Goal: Task Accomplishment & Management: Manage account settings

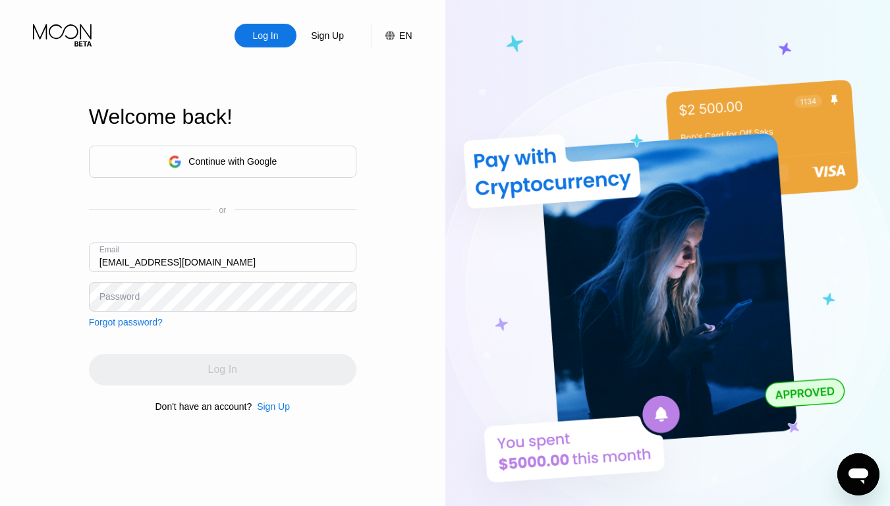
type input "[EMAIL_ADDRESS][DOMAIN_NAME]"
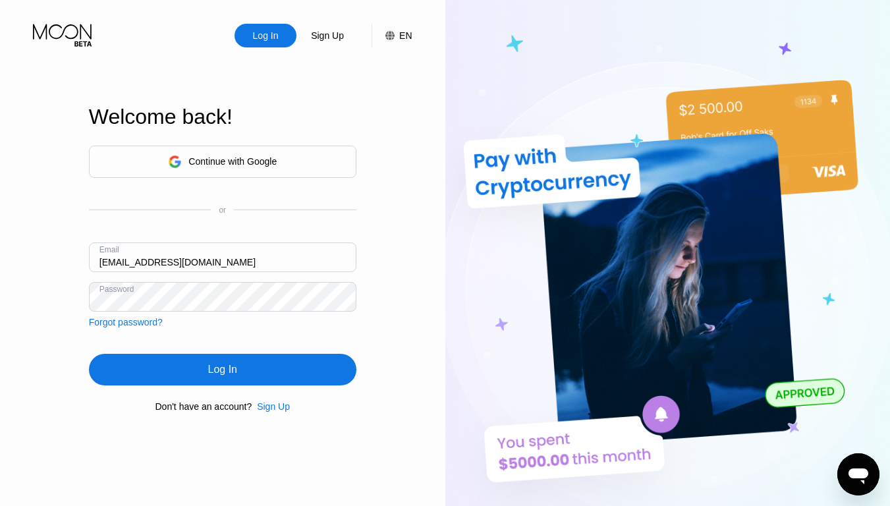
click at [222, 371] on div "Log In" at bounding box center [222, 369] width 29 height 13
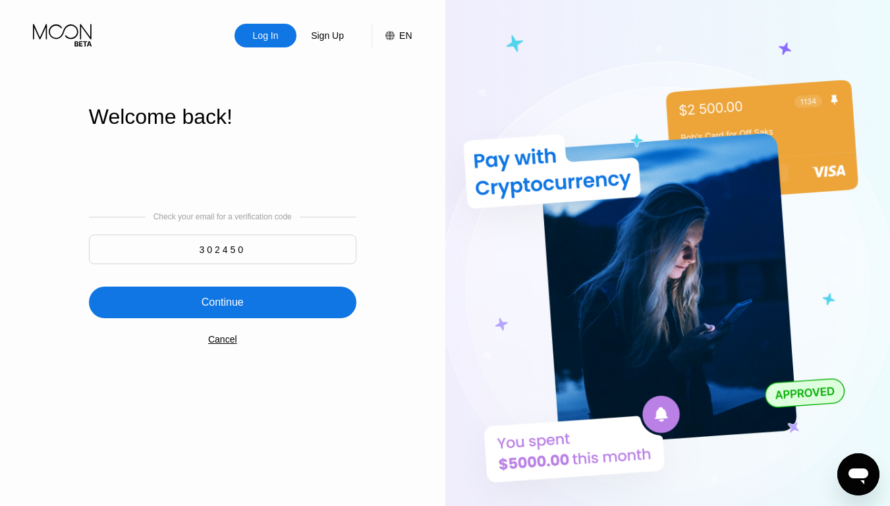
type input "302450"
click at [222, 304] on div "Continue" at bounding box center [223, 302] width 42 height 13
